Goal: Information Seeking & Learning: Find specific page/section

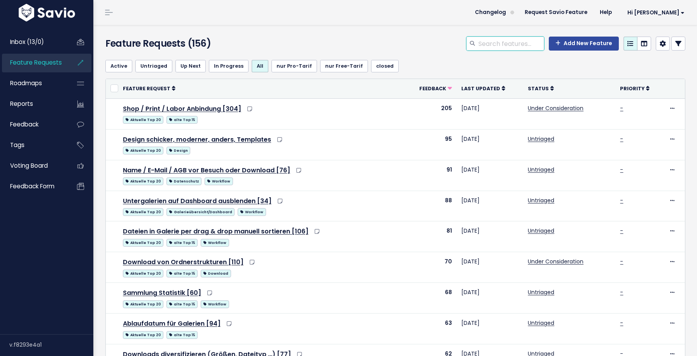
click at [531, 43] on input "search" at bounding box center [510, 44] width 66 height 14
type input "downlaod"
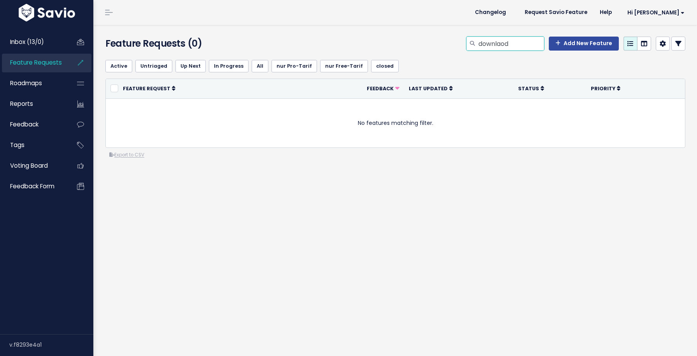
click at [513, 47] on input "downlaod" at bounding box center [510, 44] width 66 height 14
type input "download"
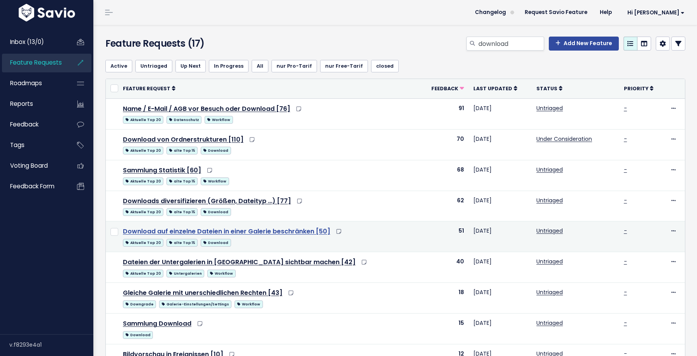
click at [262, 227] on link "Download auf einzelne Dateien in einer Galerie beschränken [50]" at bounding box center [226, 231] width 207 height 9
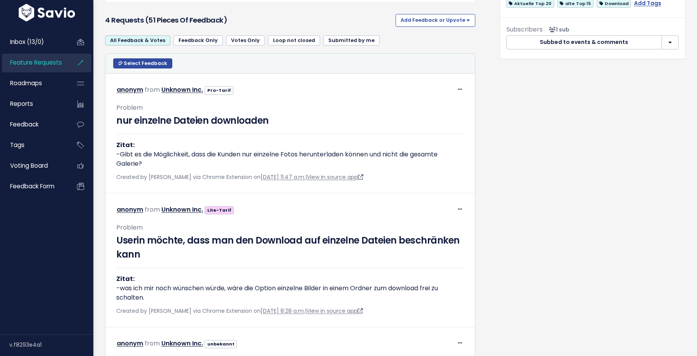
scroll to position [317, 0]
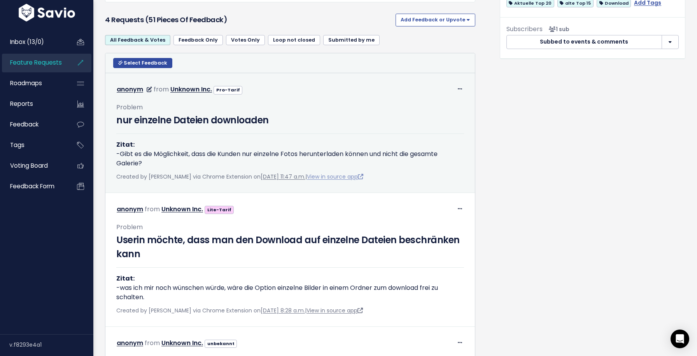
click at [344, 176] on link "View in source app" at bounding box center [335, 177] width 56 height 8
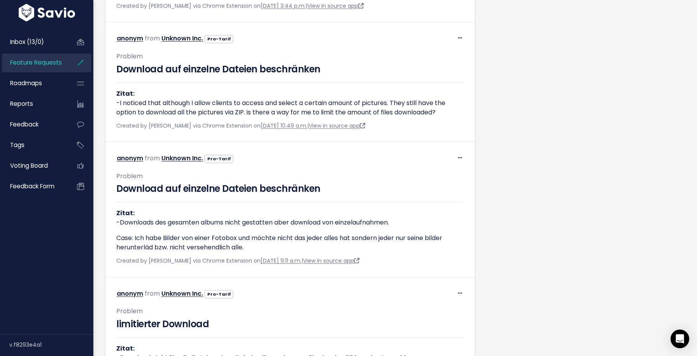
scroll to position [1139, 0]
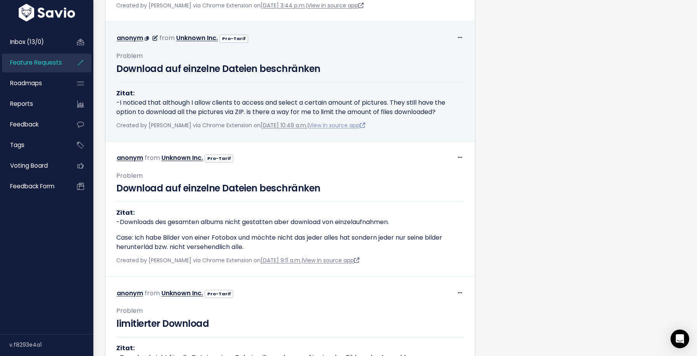
click at [356, 127] on link "View in source app" at bounding box center [337, 125] width 56 height 8
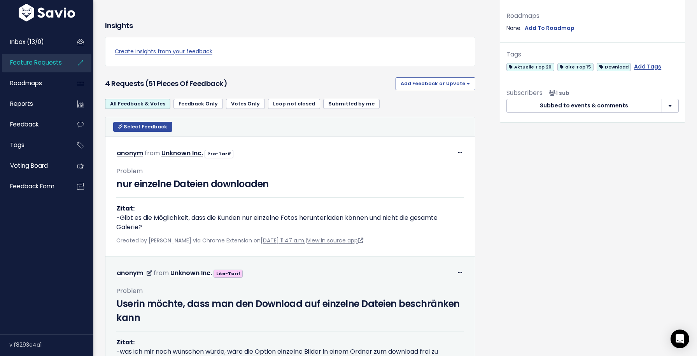
scroll to position [322, 0]
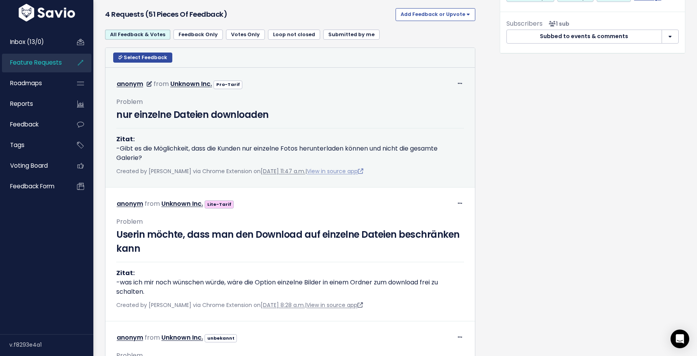
click at [363, 173] on link "View in source app" at bounding box center [335, 171] width 56 height 8
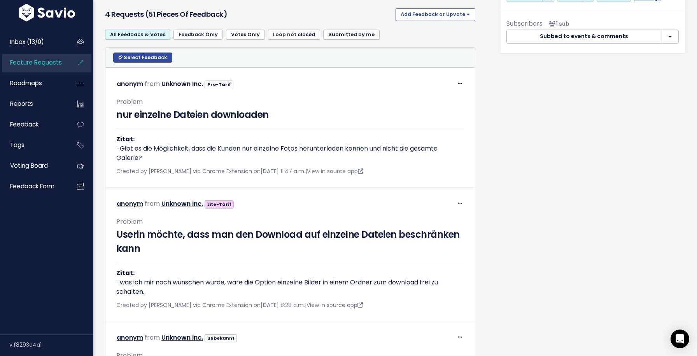
scroll to position [302, 0]
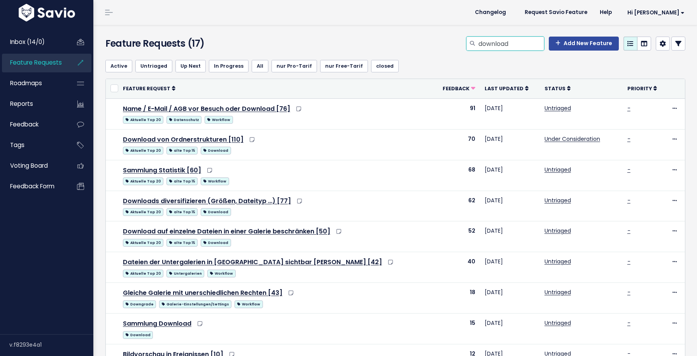
click at [489, 46] on input "download" at bounding box center [510, 44] width 66 height 14
click at [489, 46] on input "dokownload" at bounding box center [510, 44] width 66 height 14
type input "kopieren"
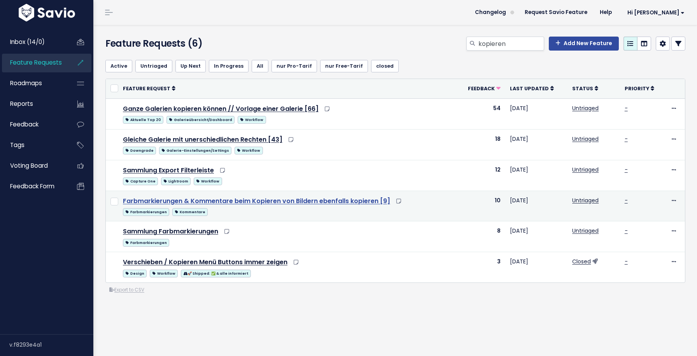
click at [297, 202] on link "Farbmarkierungen & Kommentare beim Kopieren von Bildern ebenfalls kopieren [9]" at bounding box center [256, 200] width 267 height 9
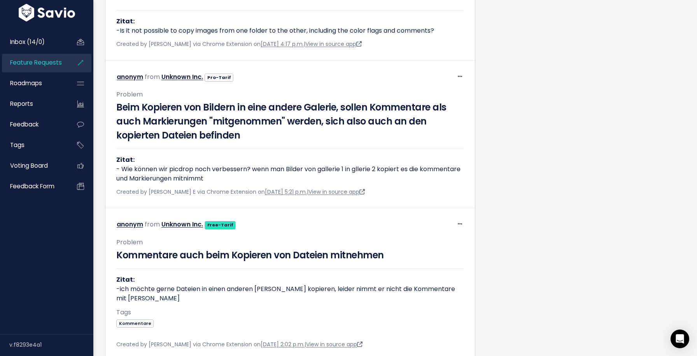
scroll to position [1126, 0]
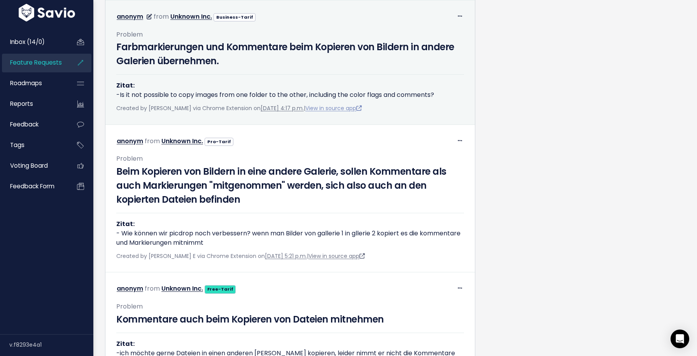
click at [327, 112] on link "View in source app" at bounding box center [333, 108] width 56 height 8
